Goal: Task Accomplishment & Management: Manage account settings

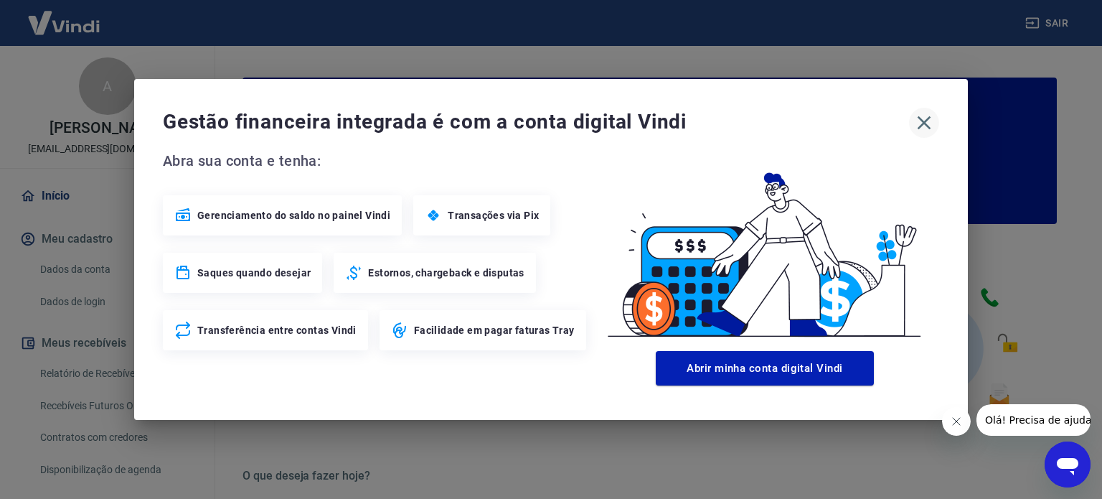
click at [928, 123] on icon "button" at bounding box center [924, 122] width 23 height 23
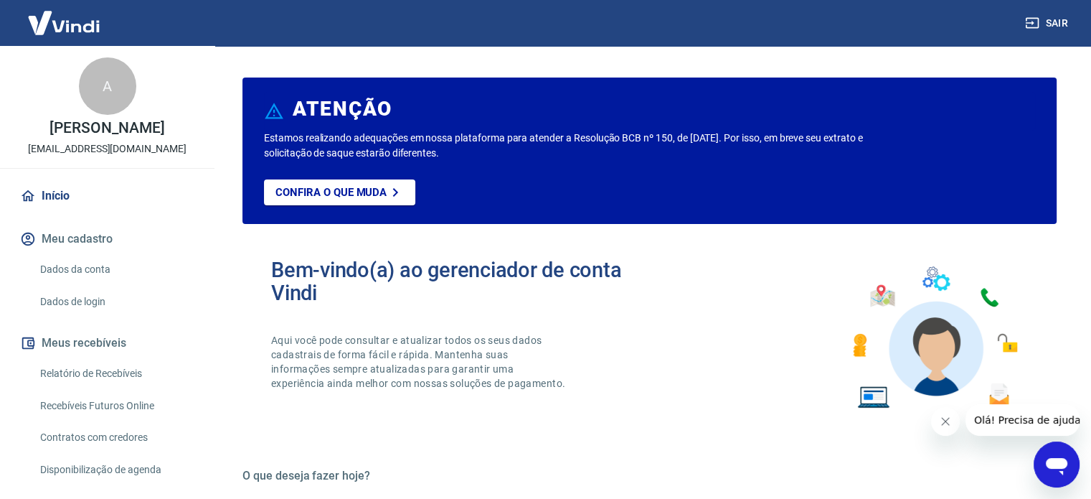
click at [1060, 24] on button "Sair" at bounding box center [1048, 23] width 52 height 27
